Goal: Information Seeking & Learning: Learn about a topic

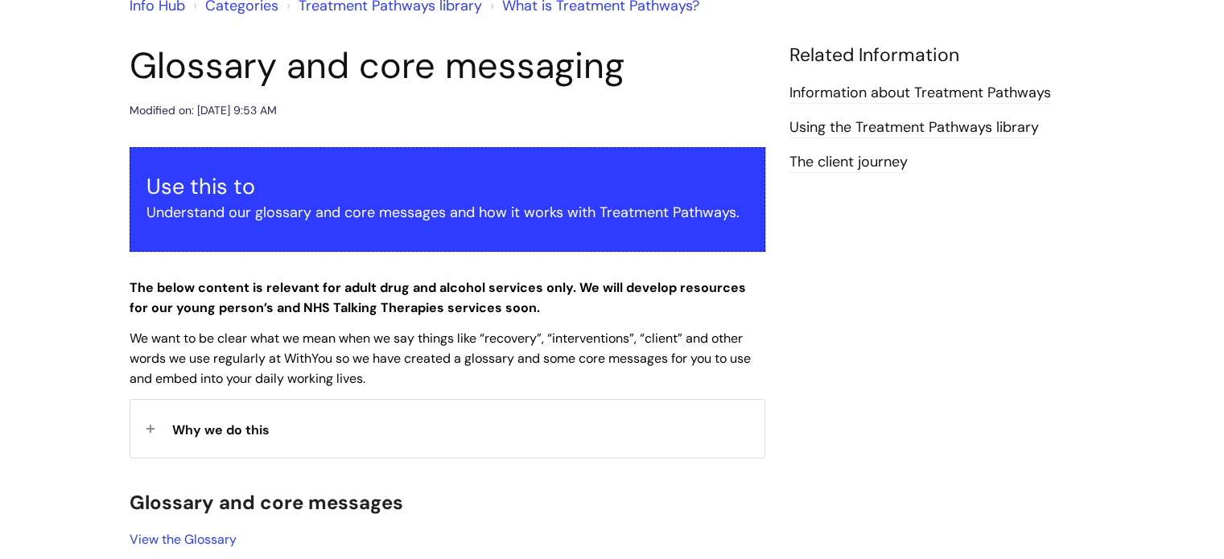
scroll to position [161, 0]
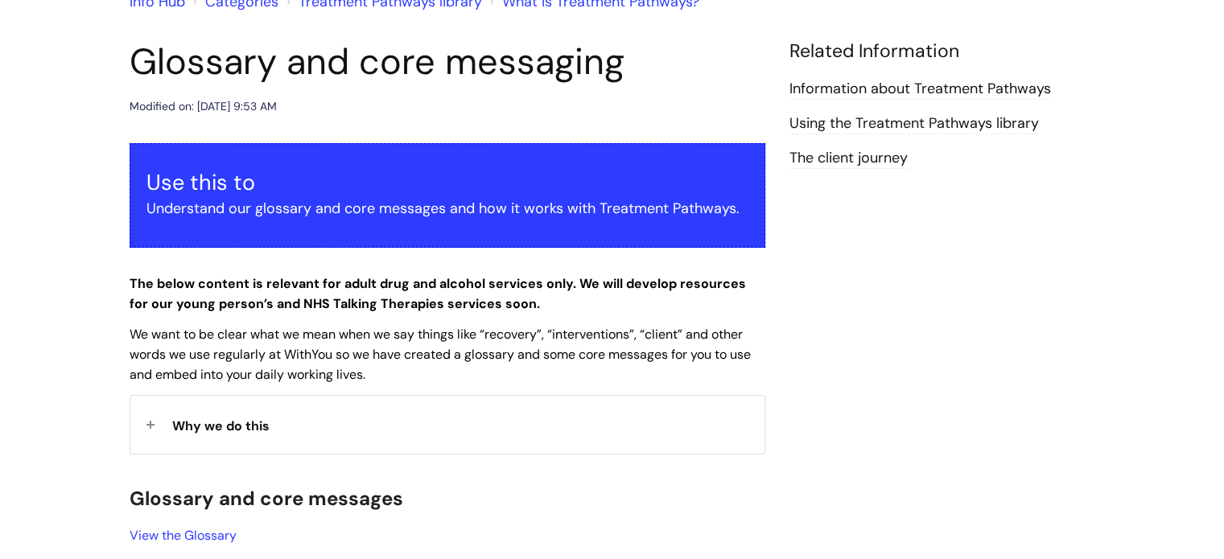
click at [206, 414] on strong "Why we do this" at bounding box center [220, 424] width 97 height 24
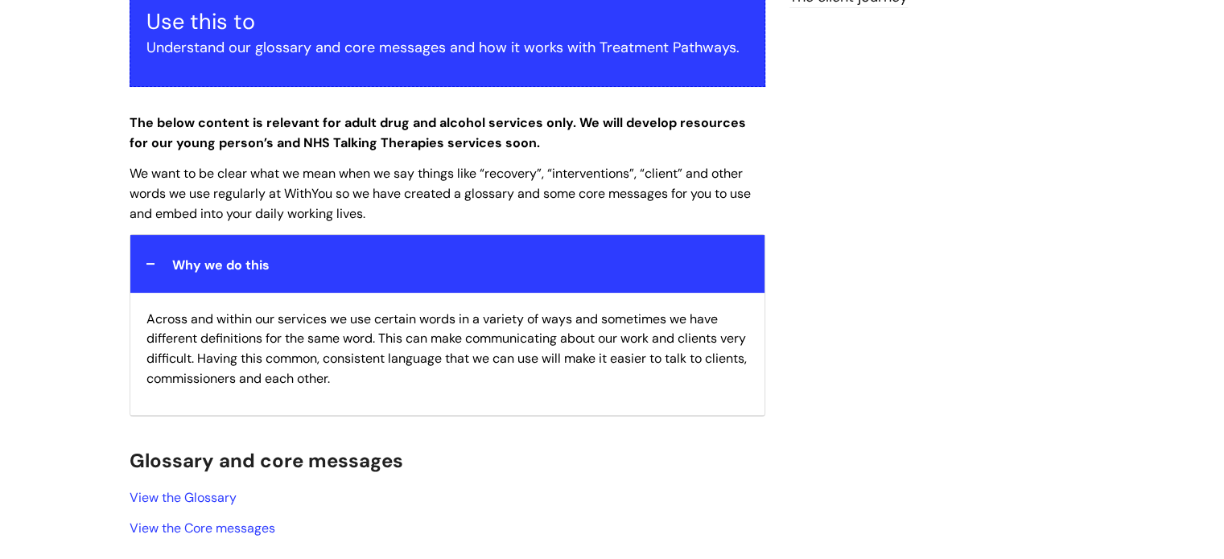
scroll to position [402, 0]
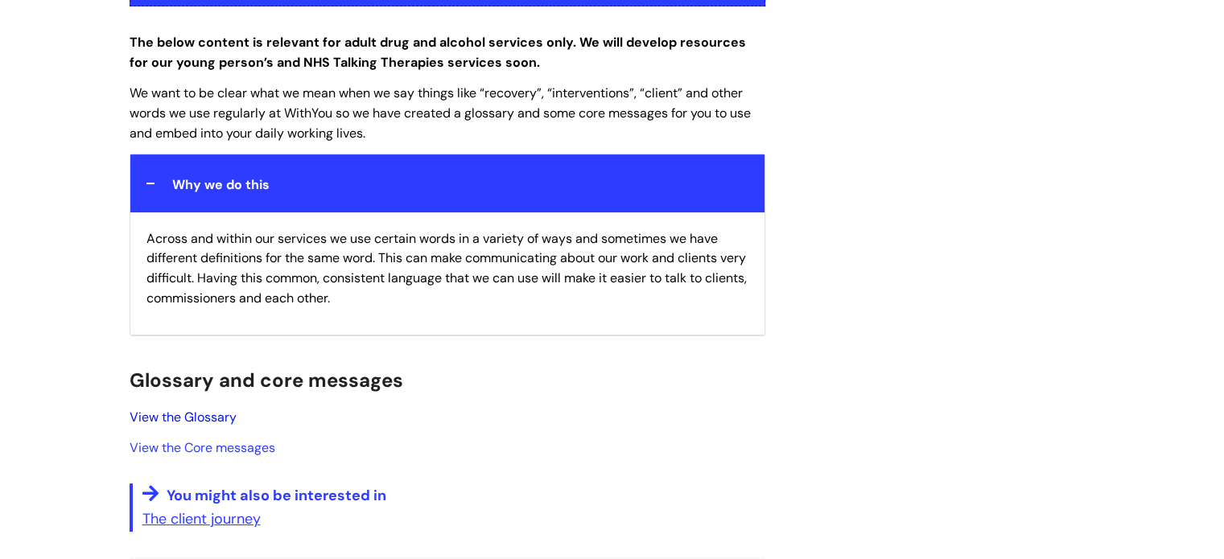
click at [156, 415] on link "View the Glossary" at bounding box center [183, 417] width 107 height 17
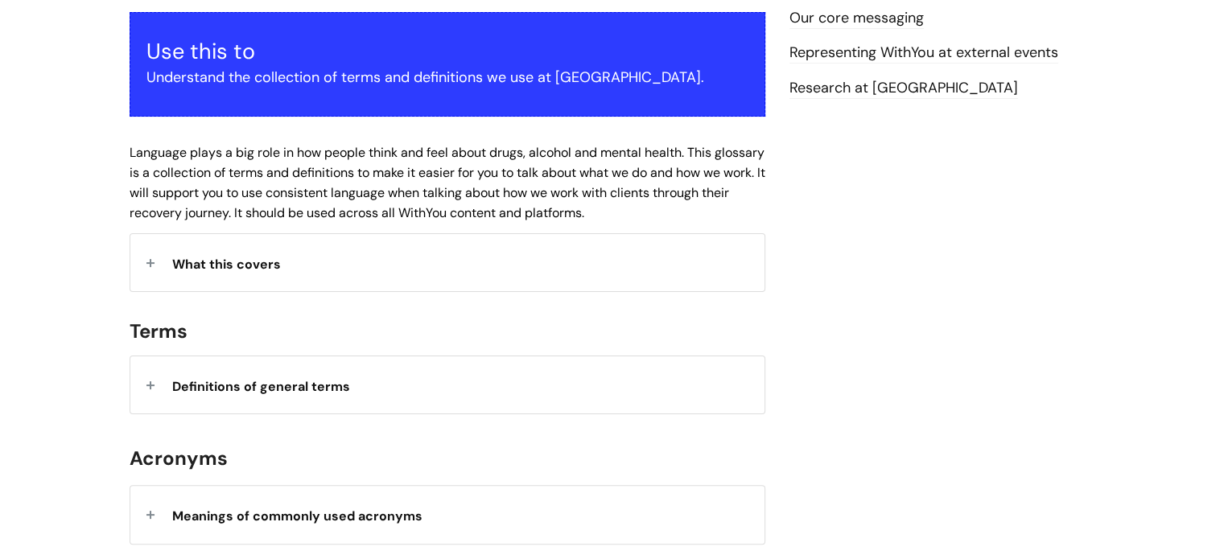
scroll to position [322, 0]
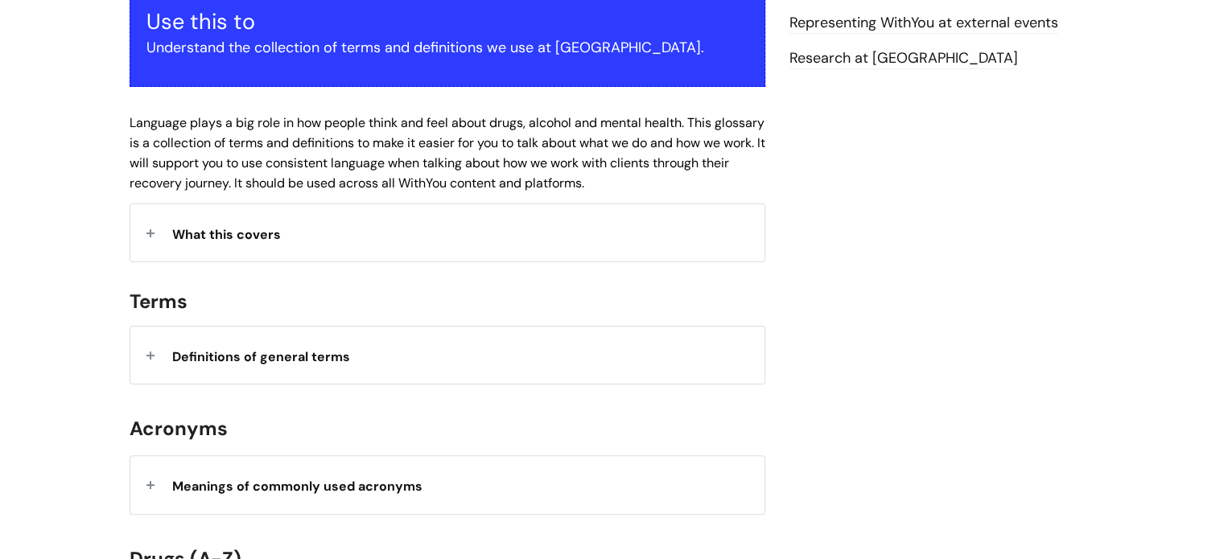
click at [247, 348] on span "Definitions of general terms" at bounding box center [261, 356] width 178 height 17
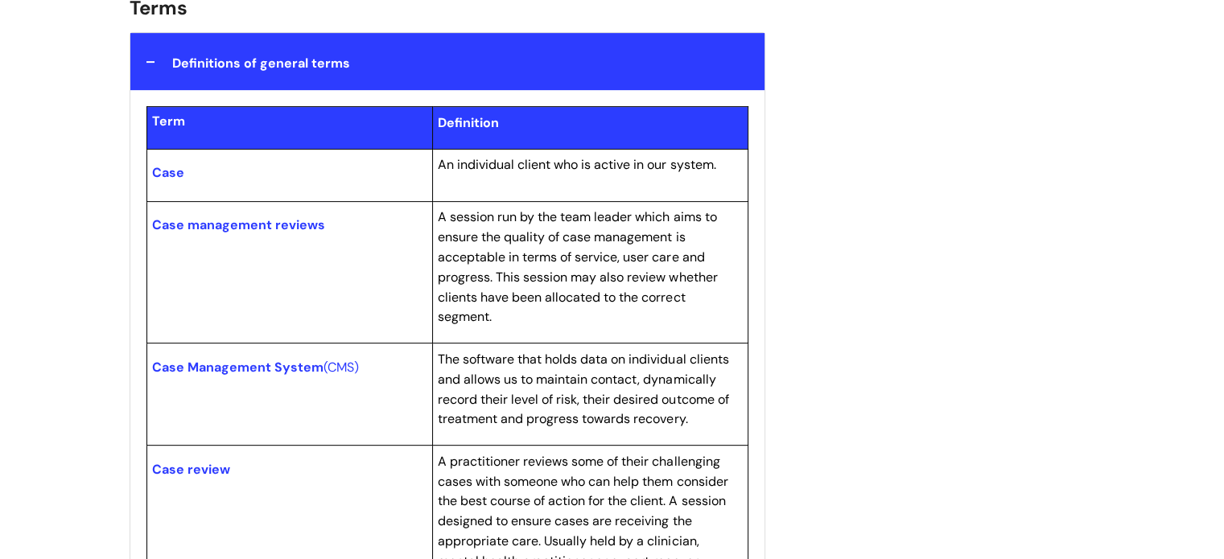
scroll to position [644, 0]
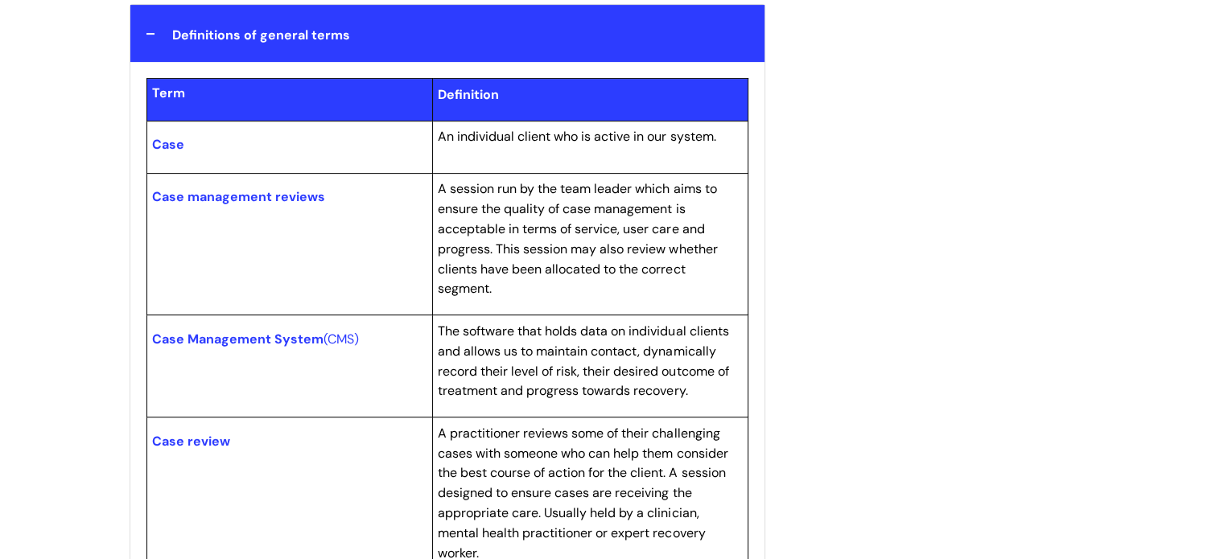
click at [187, 35] on span "Definitions of general terms" at bounding box center [261, 35] width 178 height 17
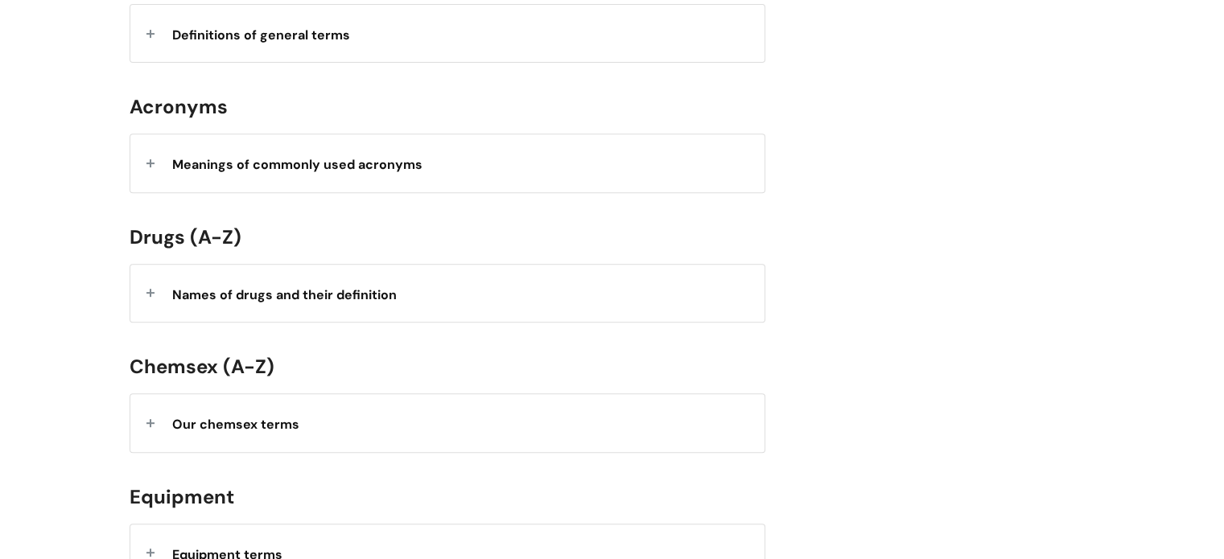
click at [187, 35] on span "Definitions of general terms" at bounding box center [261, 35] width 178 height 17
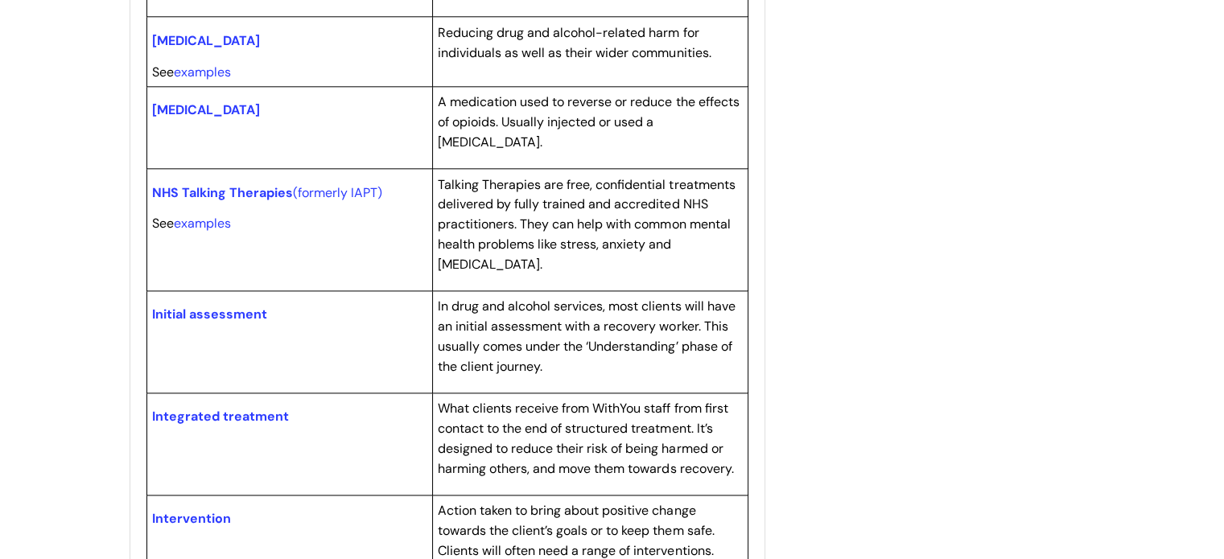
scroll to position [2092, 0]
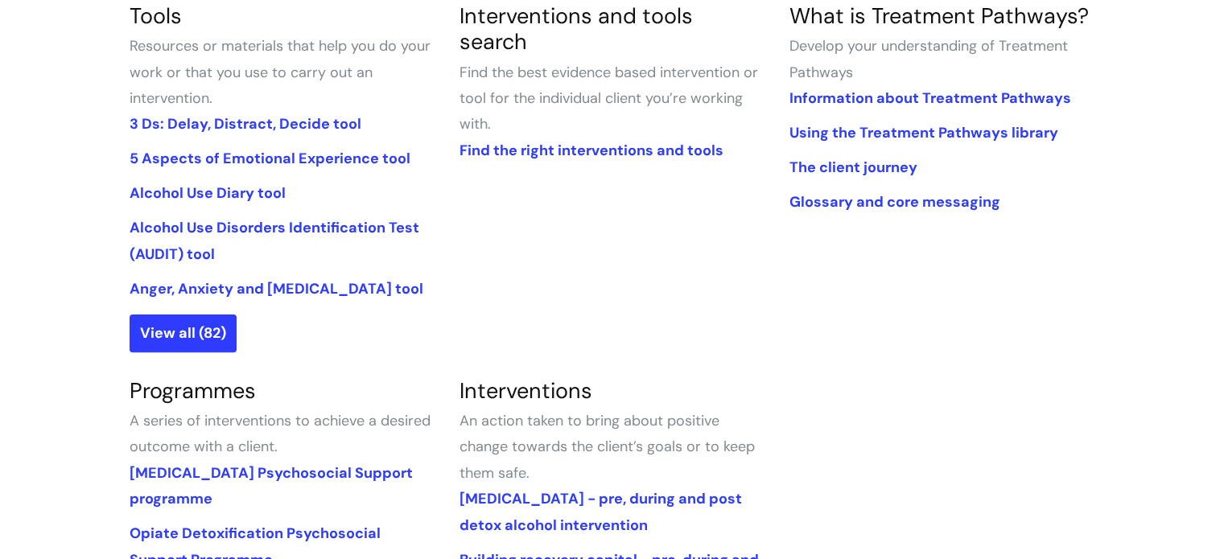
scroll to position [322, 0]
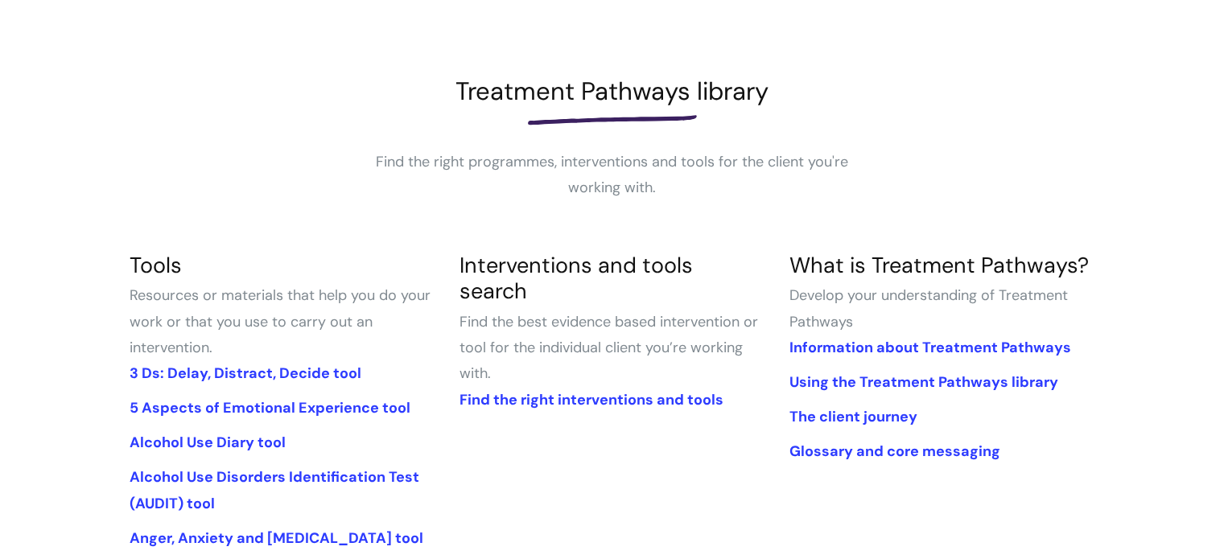
scroll to position [241, 0]
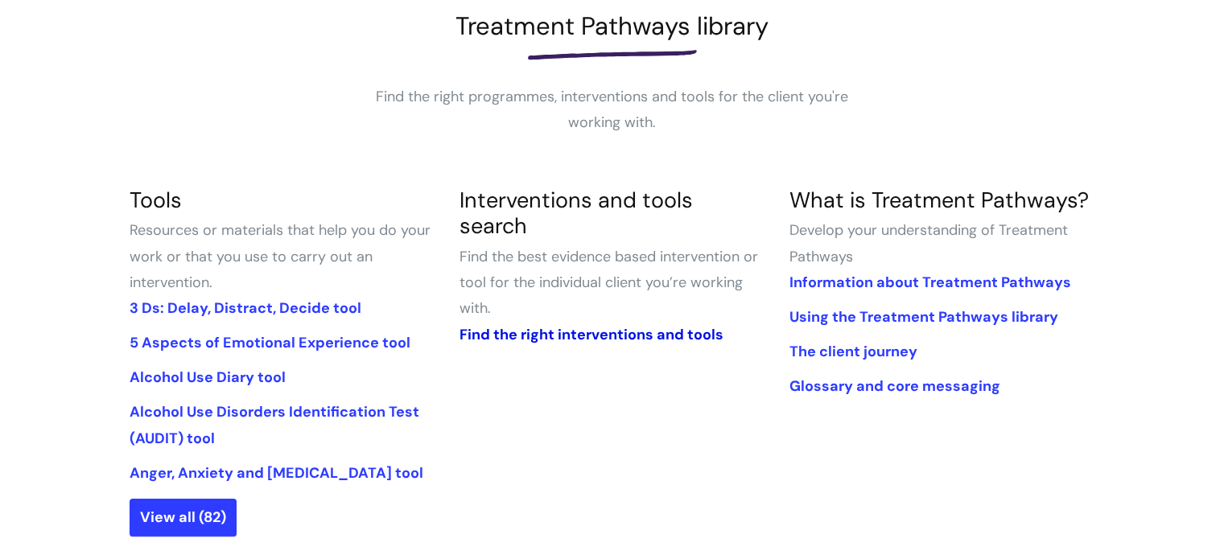
click at [538, 325] on link "Find the right interventions and tools" at bounding box center [591, 334] width 264 height 19
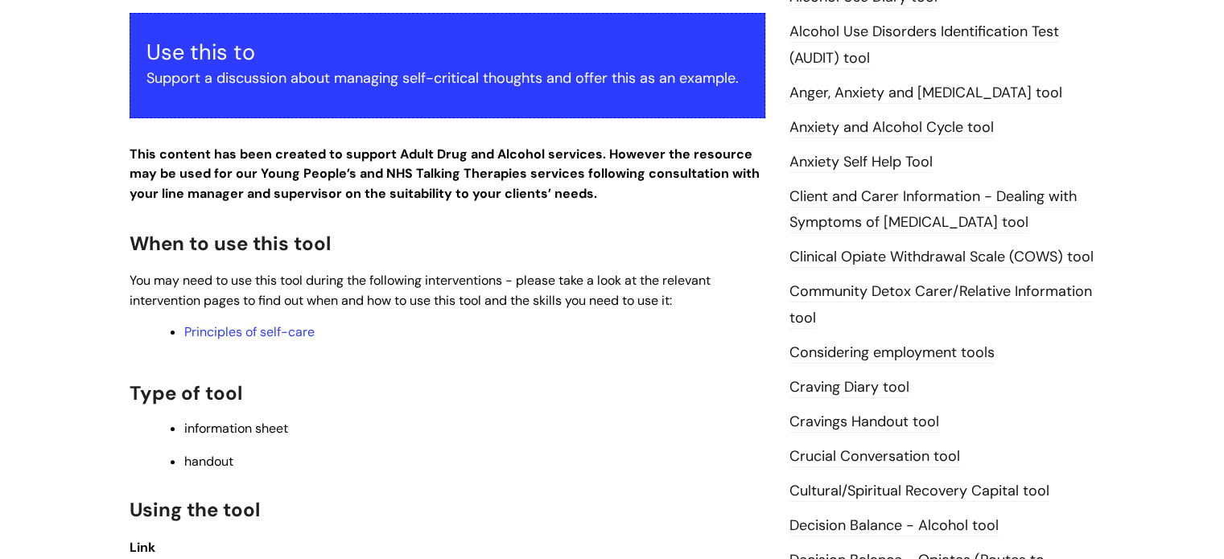
scroll to position [402, 0]
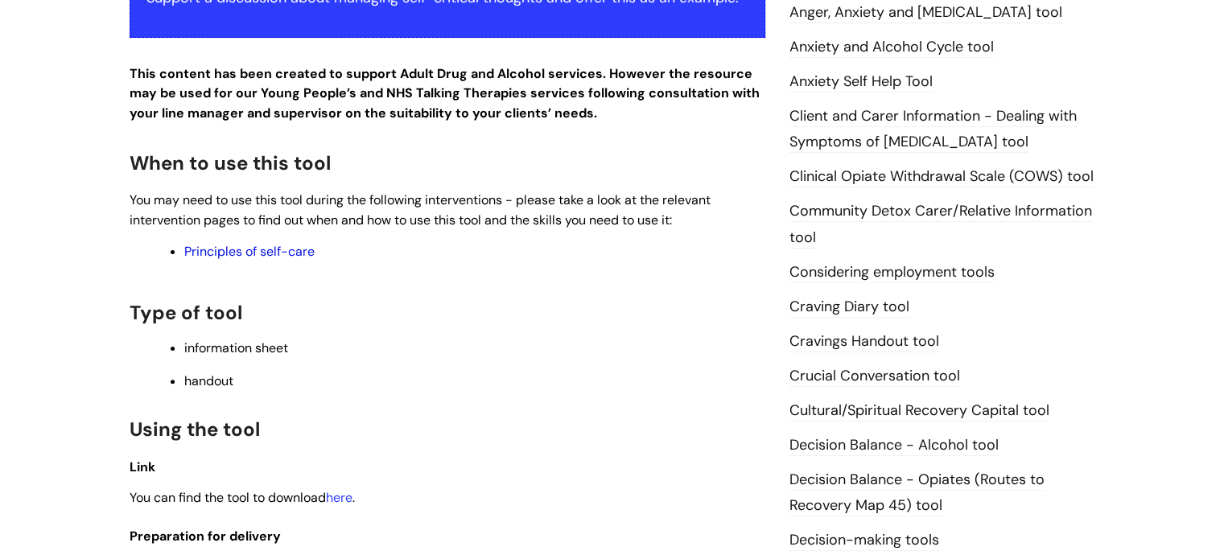
click at [257, 249] on link "Principles of self-care" at bounding box center [249, 251] width 130 height 17
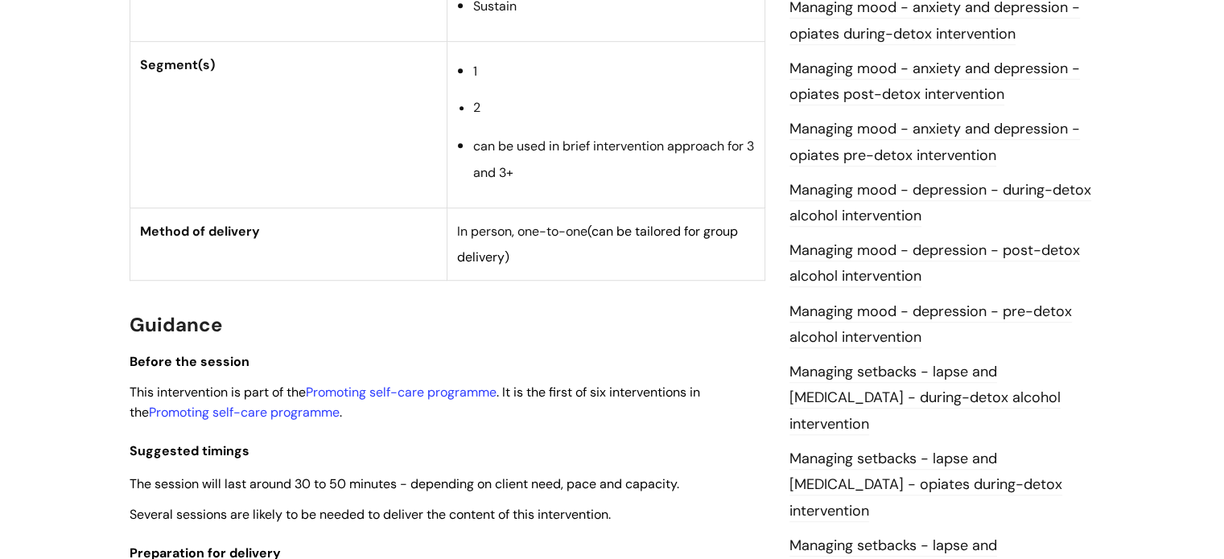
scroll to position [1046, 0]
